Goal: Book appointment/travel/reservation

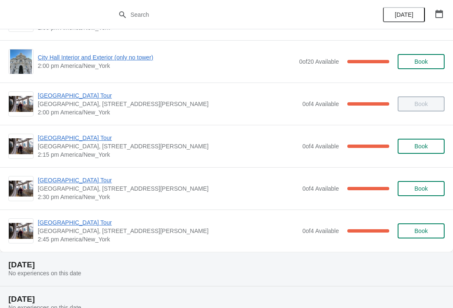
scroll to position [673, 0]
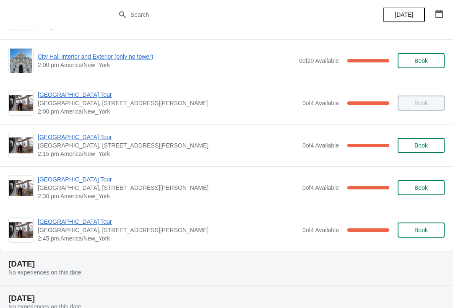
click at [65, 182] on span "[GEOGRAPHIC_DATA] Tour" at bounding box center [168, 179] width 260 height 8
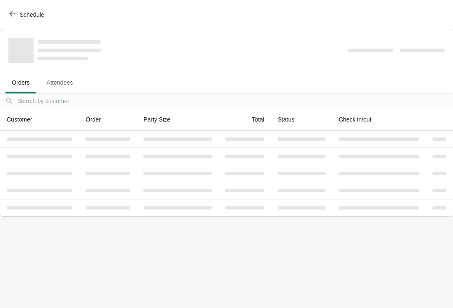
scroll to position [0, 0]
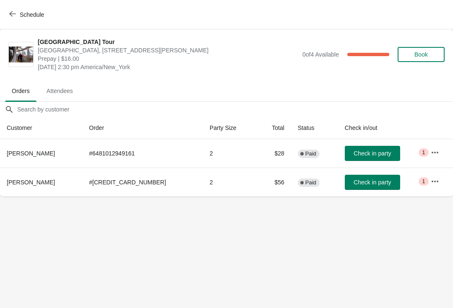
click at [360, 179] on span "Check in party" at bounding box center [371, 182] width 37 height 7
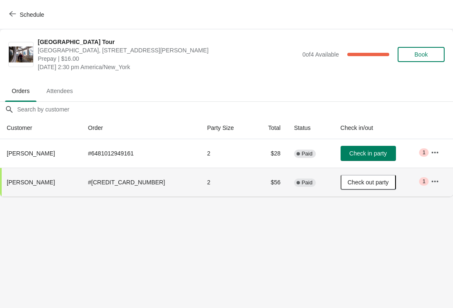
click at [16, 15] on span "Schedule" at bounding box center [27, 14] width 33 height 8
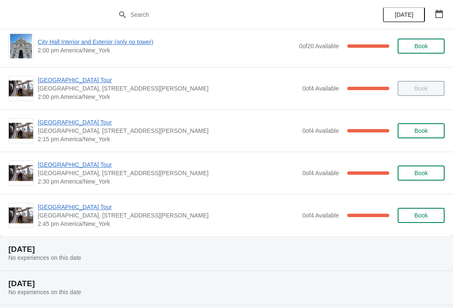
scroll to position [688, 0]
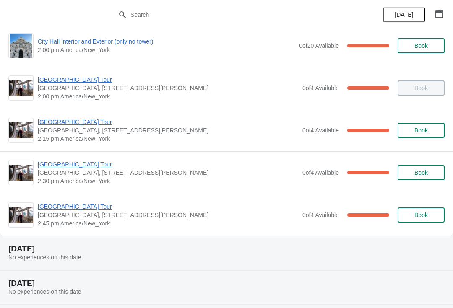
click at [67, 208] on span "[GEOGRAPHIC_DATA] Tour" at bounding box center [168, 206] width 260 height 8
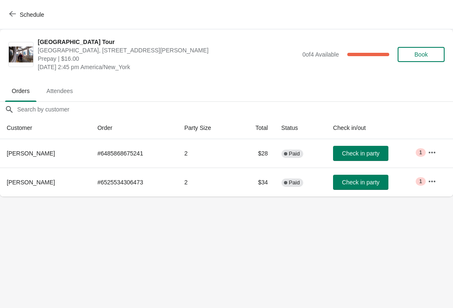
click at [15, 16] on icon "button" at bounding box center [12, 13] width 7 height 7
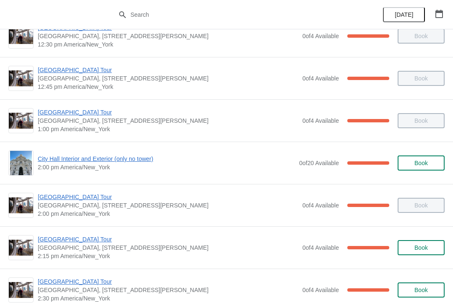
scroll to position [587, 0]
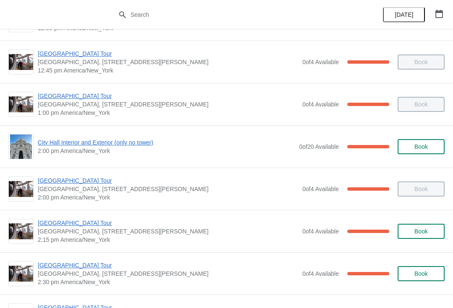
click at [60, 225] on span "[GEOGRAPHIC_DATA] Tour" at bounding box center [168, 223] width 260 height 8
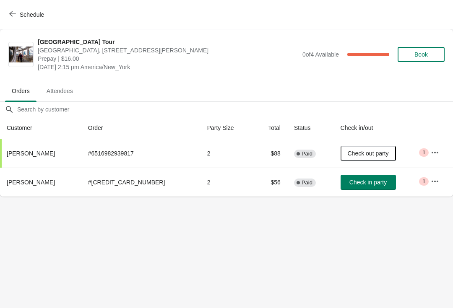
click at [356, 182] on span "Check in party" at bounding box center [367, 182] width 37 height 7
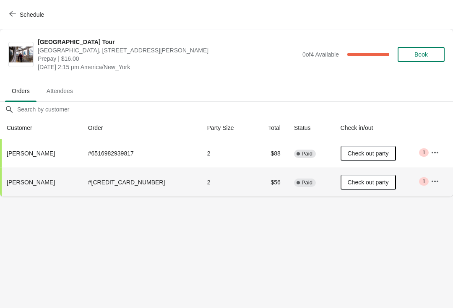
click at [21, 18] on span "Schedule" at bounding box center [32, 14] width 24 height 7
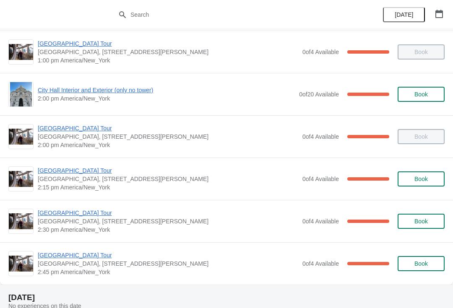
scroll to position [653, 0]
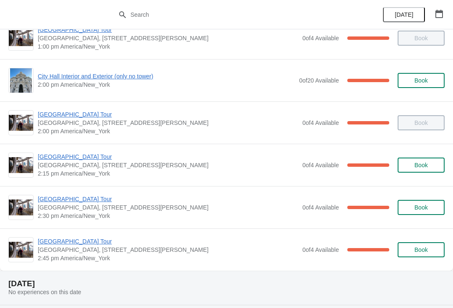
click at [66, 200] on span "[GEOGRAPHIC_DATA] Tour" at bounding box center [168, 199] width 260 height 8
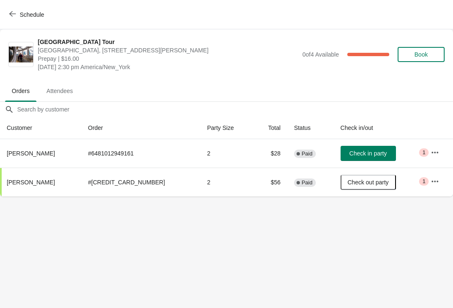
click at [18, 18] on span "Schedule" at bounding box center [27, 14] width 33 height 8
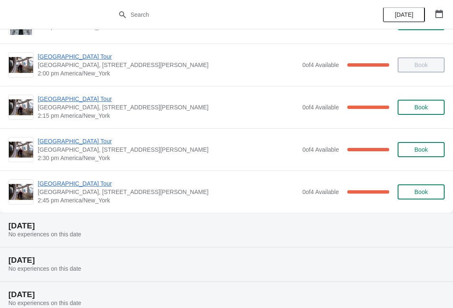
scroll to position [715, 0]
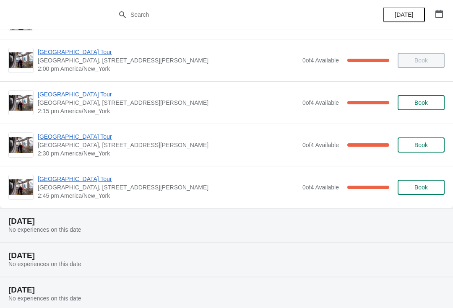
click at [62, 177] on span "[GEOGRAPHIC_DATA] Tour" at bounding box center [168, 179] width 260 height 8
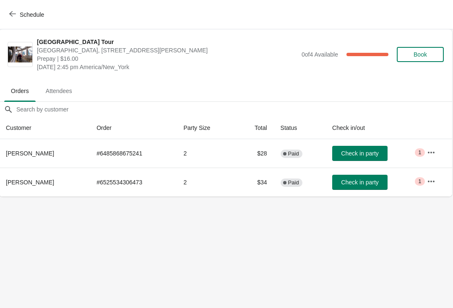
scroll to position [0, 0]
click at [16, 13] on span "Schedule" at bounding box center [27, 14] width 33 height 8
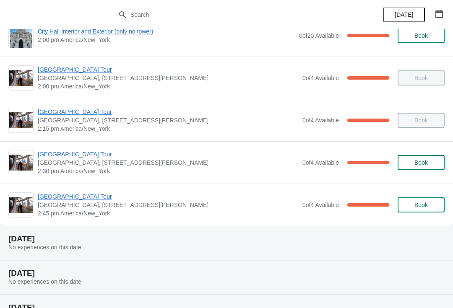
scroll to position [700, 0]
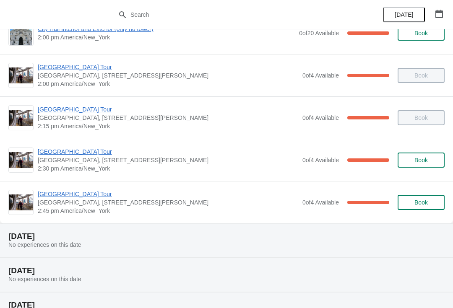
click at [413, 161] on span "Book" at bounding box center [421, 160] width 32 height 7
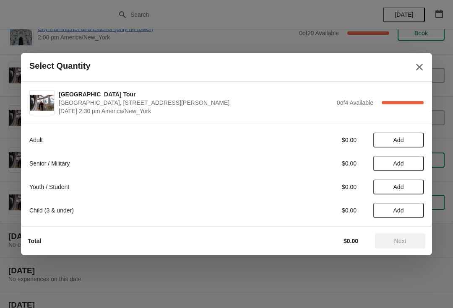
click at [421, 124] on div "Adult $0.00 Add Senior / Military $0.00 Add Youth / Student $0.00 Add Child (3 …" at bounding box center [226, 171] width 394 height 94
click at [417, 68] on icon "Close" at bounding box center [419, 67] width 8 height 8
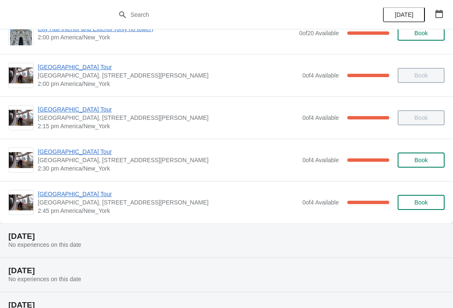
click at [69, 153] on span "[GEOGRAPHIC_DATA] Tour" at bounding box center [168, 152] width 260 height 8
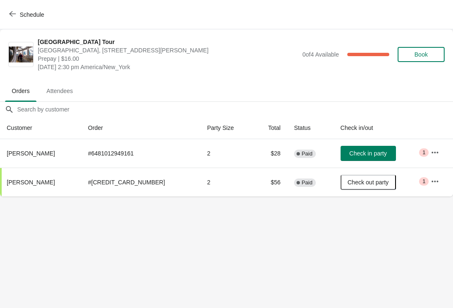
scroll to position [0, 0]
